Goal: Information Seeking & Learning: Learn about a topic

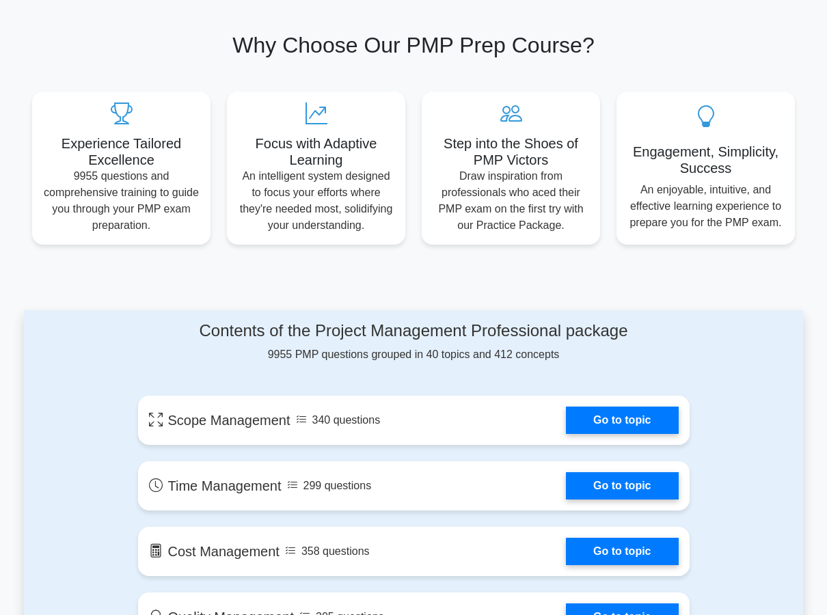
scroll to position [355, 0]
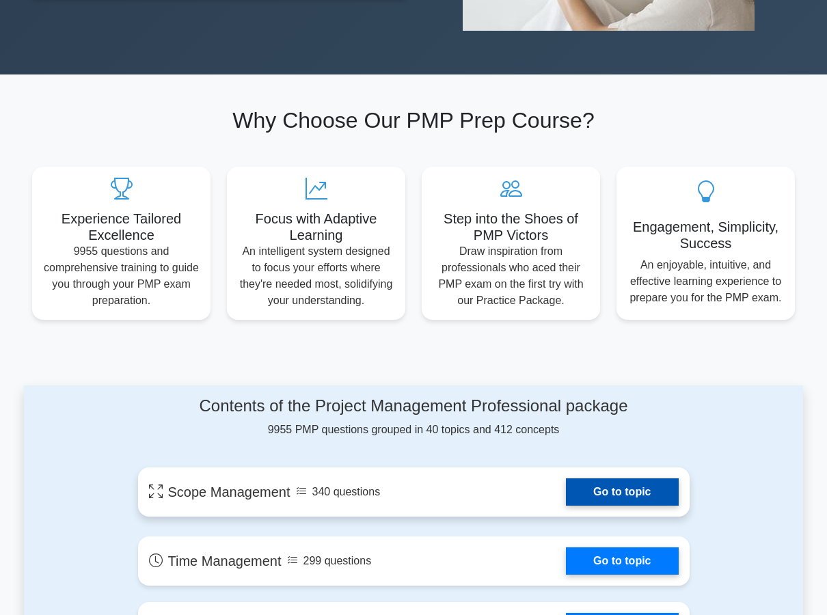
click at [624, 489] on link "Go to topic" at bounding box center [622, 492] width 112 height 27
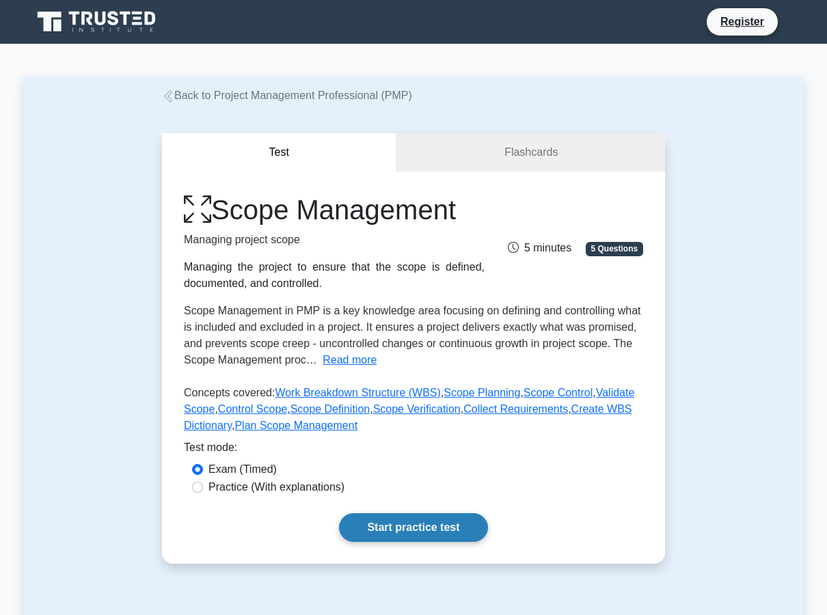
click at [462, 527] on link "Start practice test" at bounding box center [413, 527] width 148 height 29
